Goal: Task Accomplishment & Management: Use online tool/utility

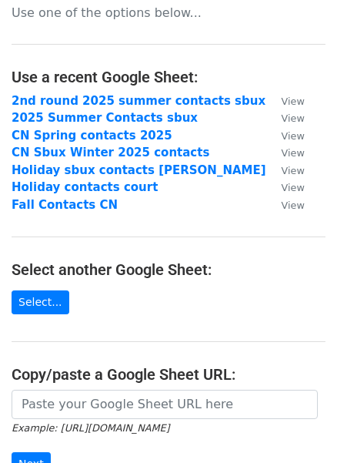
scroll to position [253, 0]
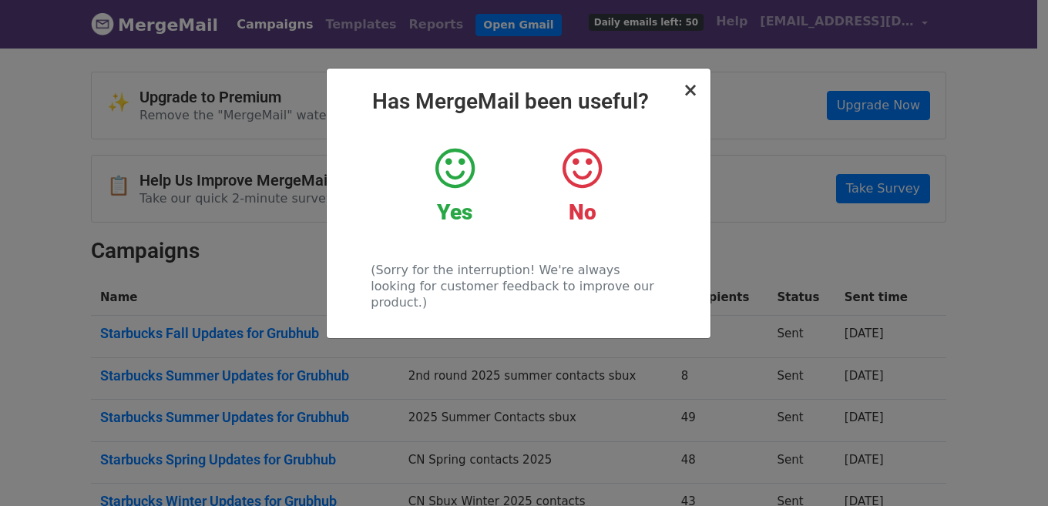
click at [701, 86] on div "× Has MergeMail been useful? Yes No (Sorry for the interruption! We're always l…" at bounding box center [519, 204] width 384 height 270
click at [694, 86] on span "×" at bounding box center [690, 90] width 15 height 22
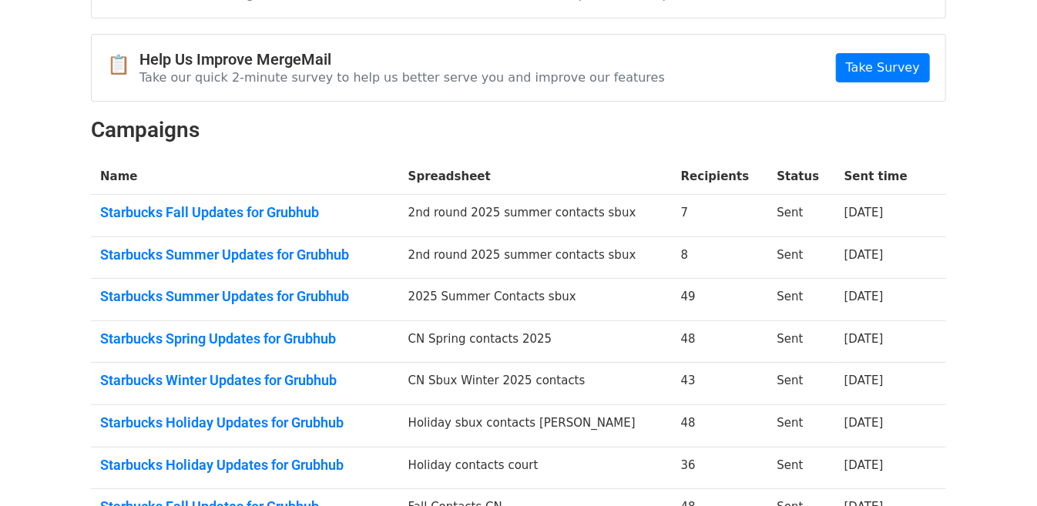
scroll to position [125, 0]
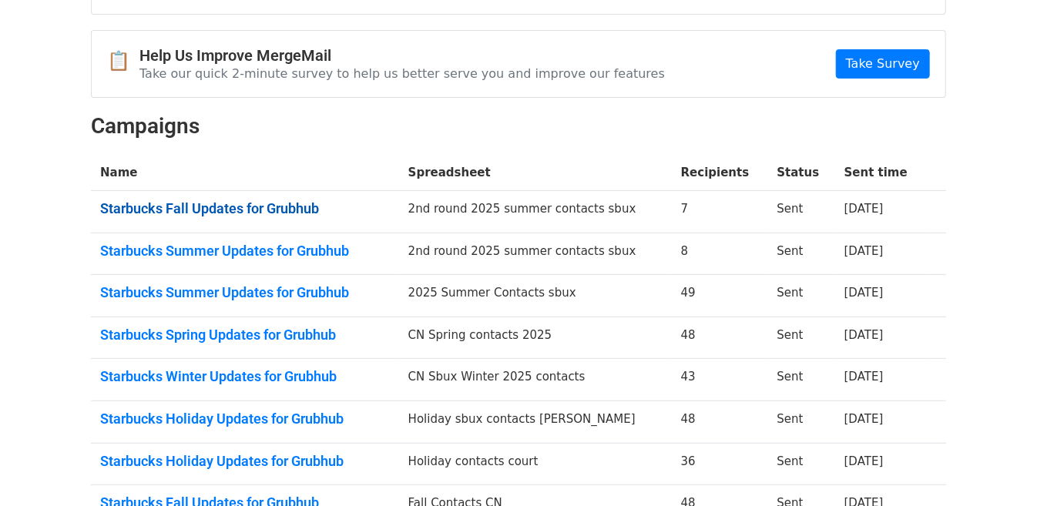
click at [287, 214] on link "Starbucks Fall Updates for Grubhub" at bounding box center [245, 208] width 290 height 17
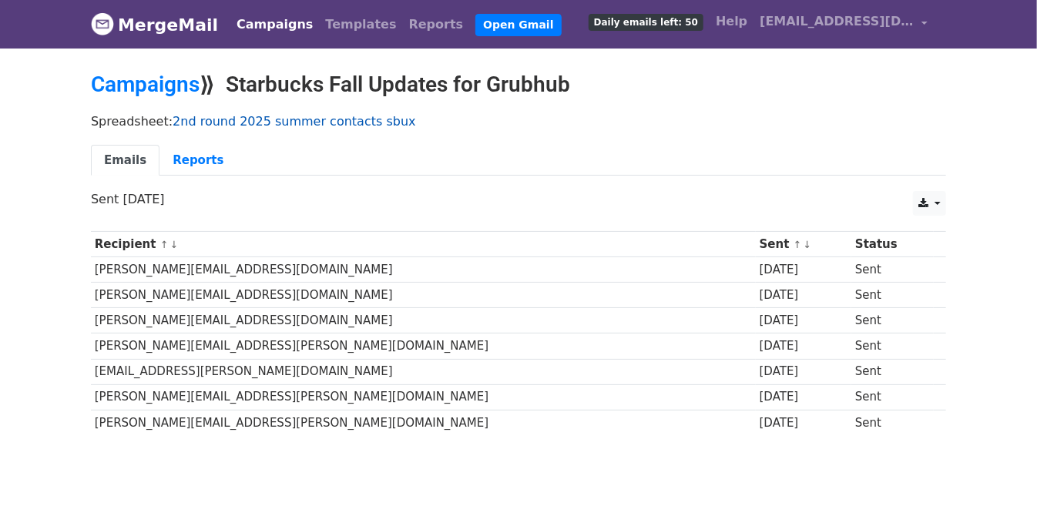
click at [314, 123] on link "2nd round 2025 summer contacts sbux" at bounding box center [294, 121] width 243 height 15
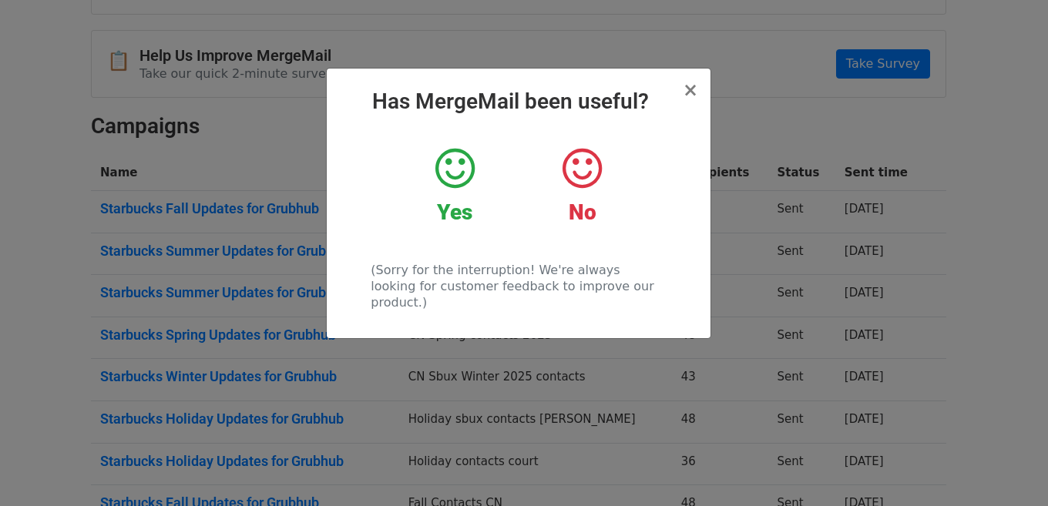
click at [684, 89] on h2 "Has MergeMail been useful?" at bounding box center [518, 102] width 359 height 26
click at [687, 86] on span "×" at bounding box center [690, 90] width 15 height 22
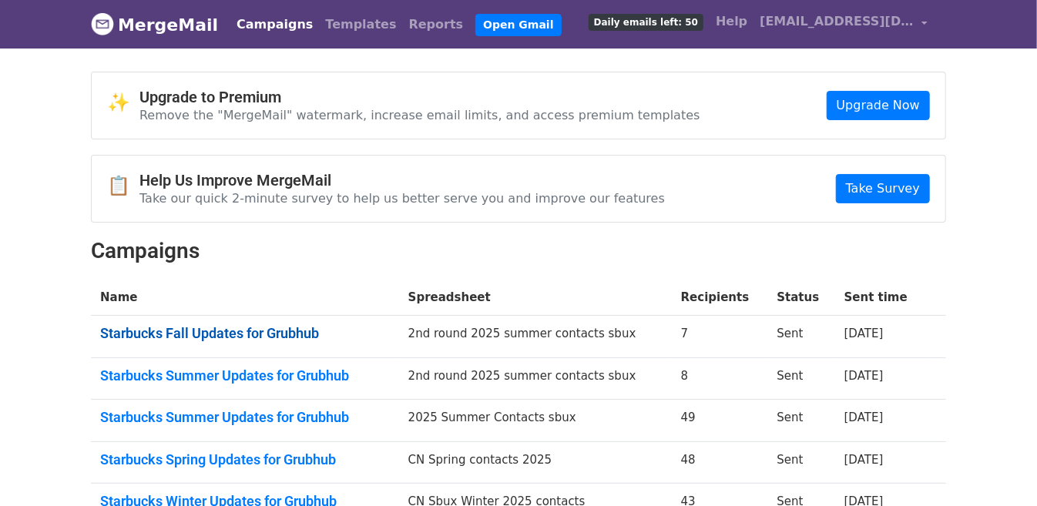
click at [147, 329] on link "Starbucks Fall Updates for Grubhub" at bounding box center [245, 333] width 290 height 17
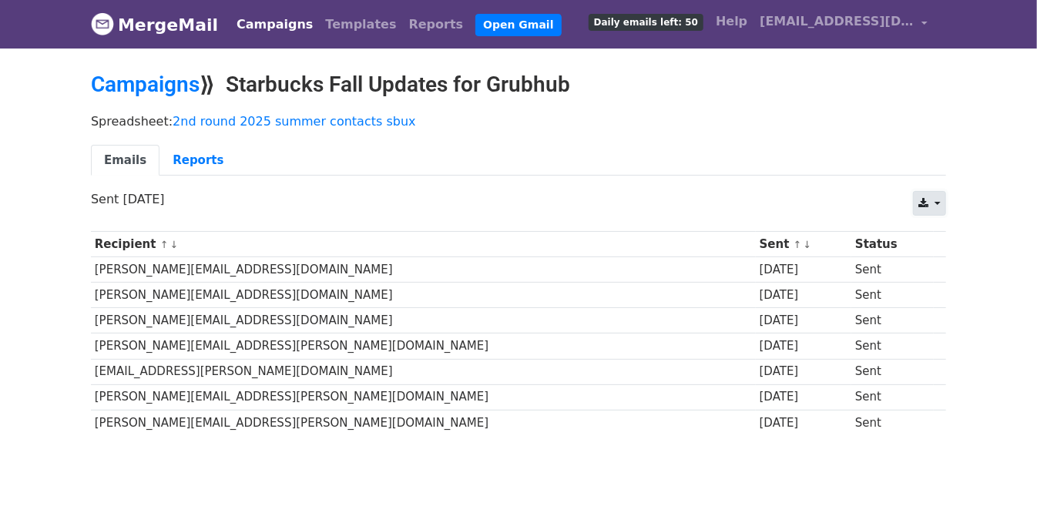
click at [939, 199] on link at bounding box center [929, 203] width 33 height 25
click at [962, 261] on link "Excel" at bounding box center [948, 262] width 69 height 25
click at [302, 168] on ul "Emails Reports" at bounding box center [518, 161] width 855 height 32
click at [170, 34] on link "MergeMail" at bounding box center [154, 24] width 127 height 32
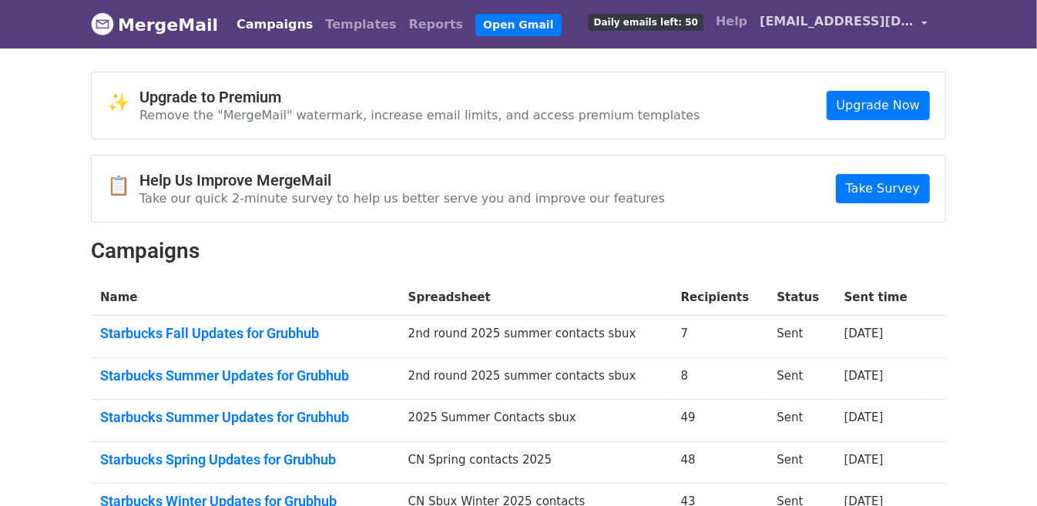
click at [836, 15] on span "[EMAIL_ADDRESS][DOMAIN_NAME]" at bounding box center [837, 21] width 154 height 18
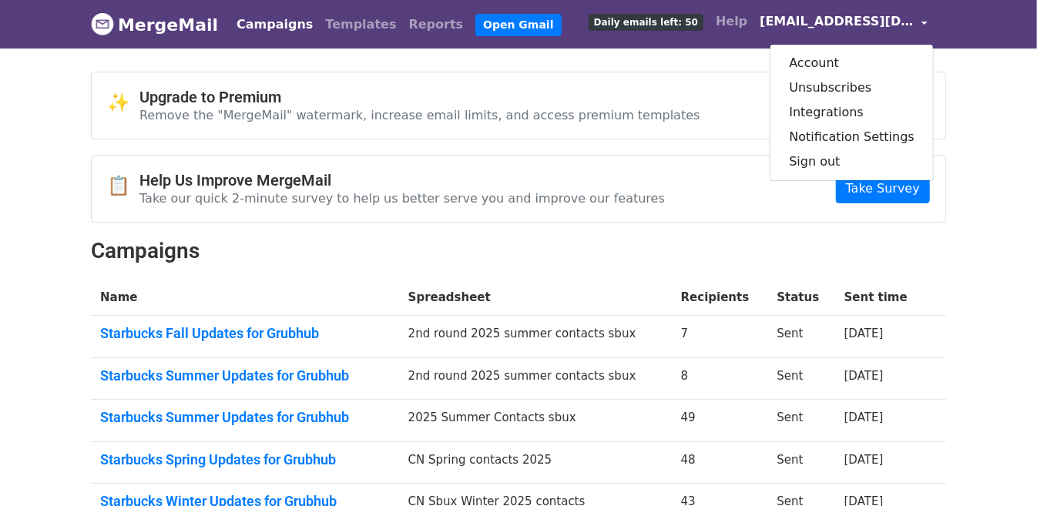
click at [693, 70] on body "MergeMail Campaigns Templates Reports Open Gmail Daily emails left: 50 Help cnu…" at bounding box center [518, 419] width 1037 height 838
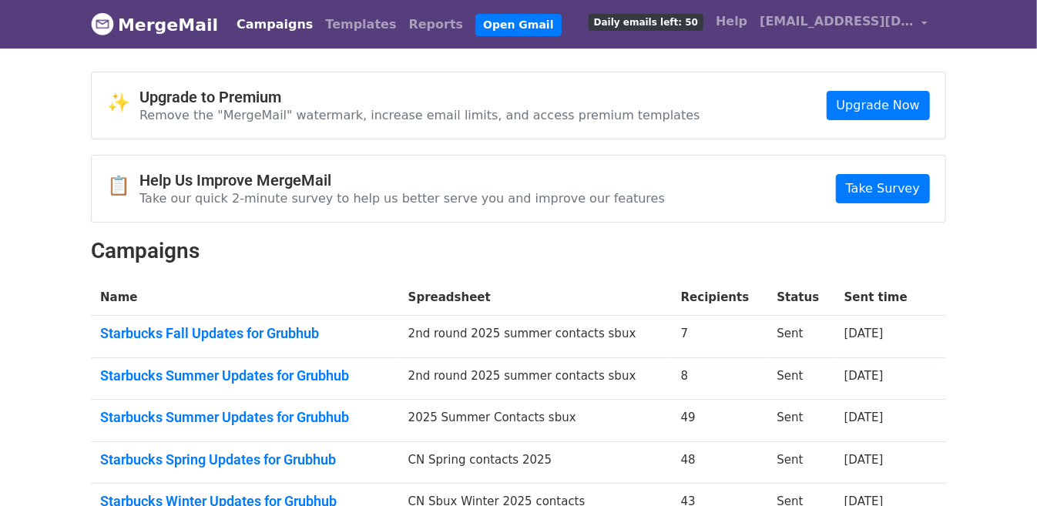
click at [267, 34] on link "Campaigns" at bounding box center [274, 24] width 89 height 31
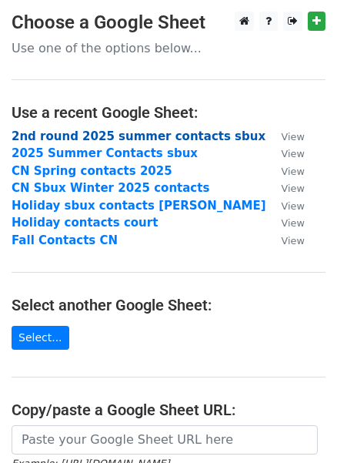
scroll to position [253, 0]
